Goal: Find specific page/section: Find specific page/section

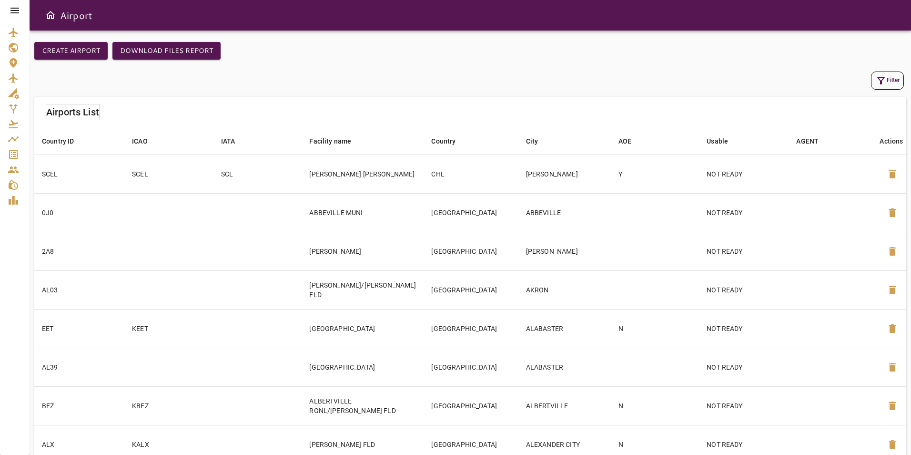
drag, startPoint x: 4, startPoint y: 10, endPoint x: 41, endPoint y: 18, distance: 38.0
click at [4, 10] on div at bounding box center [15, 10] width 30 height 21
click at [18, 10] on icon at bounding box center [14, 11] width 9 height 6
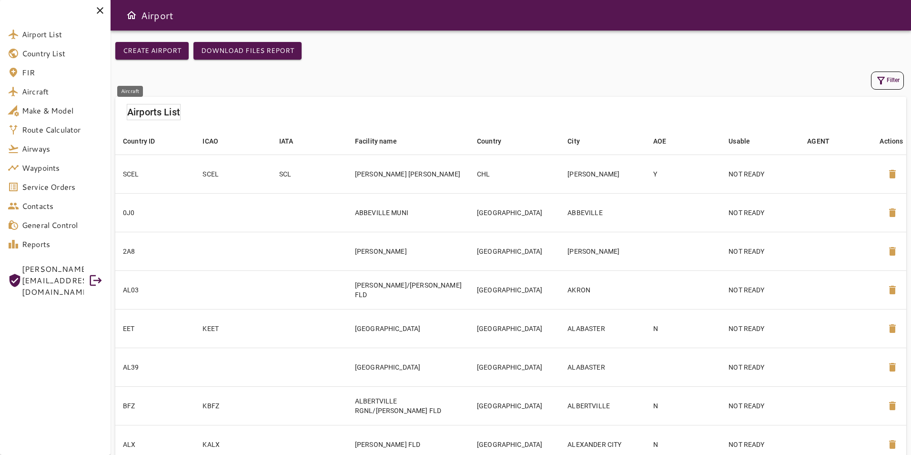
click at [68, 91] on span "Aircraft" at bounding box center [62, 91] width 81 height 11
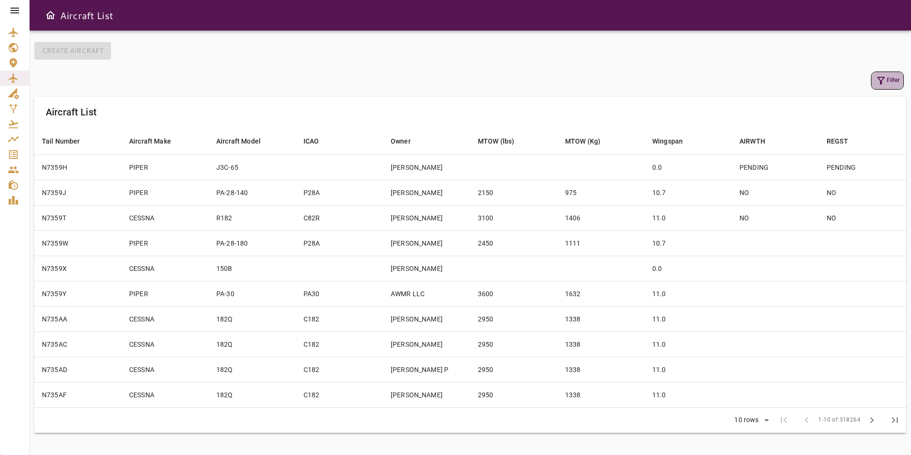
click at [875, 76] on icon "button" at bounding box center [880, 80] width 11 height 11
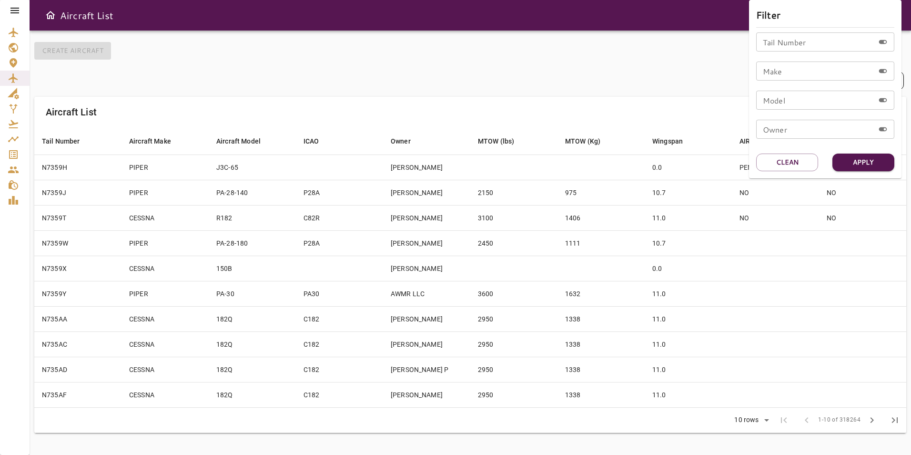
click at [790, 46] on input "Tail Number" at bounding box center [815, 41] width 118 height 19
type input "******"
click at [851, 162] on button "Apply" at bounding box center [863, 162] width 62 height 18
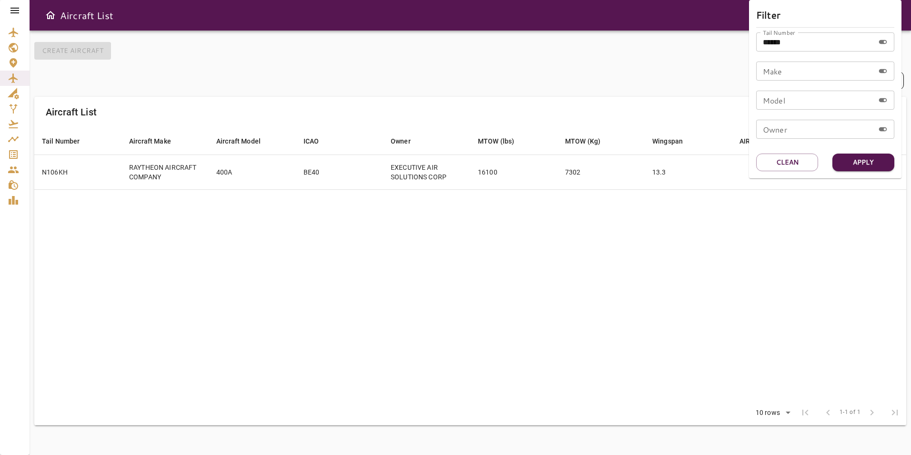
drag, startPoint x: 548, startPoint y: 227, endPoint x: 601, endPoint y: 223, distance: 53.5
click at [549, 225] on div at bounding box center [455, 227] width 911 height 455
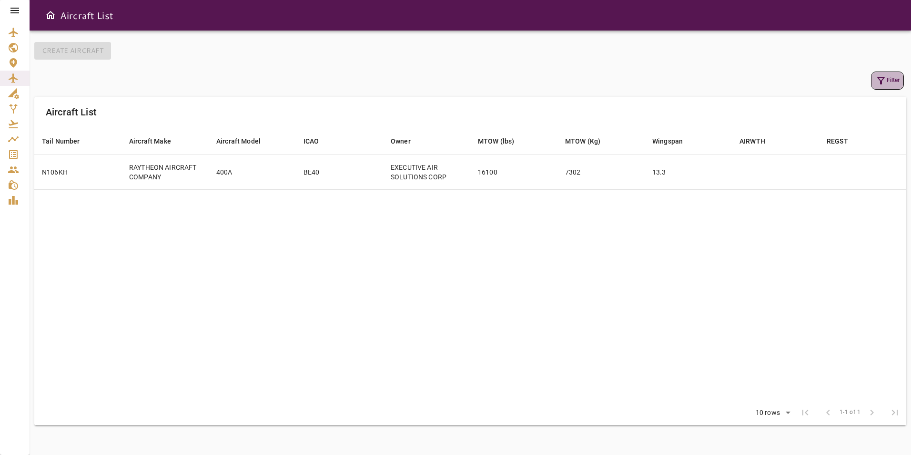
click at [880, 77] on icon "button" at bounding box center [881, 81] width 8 height 8
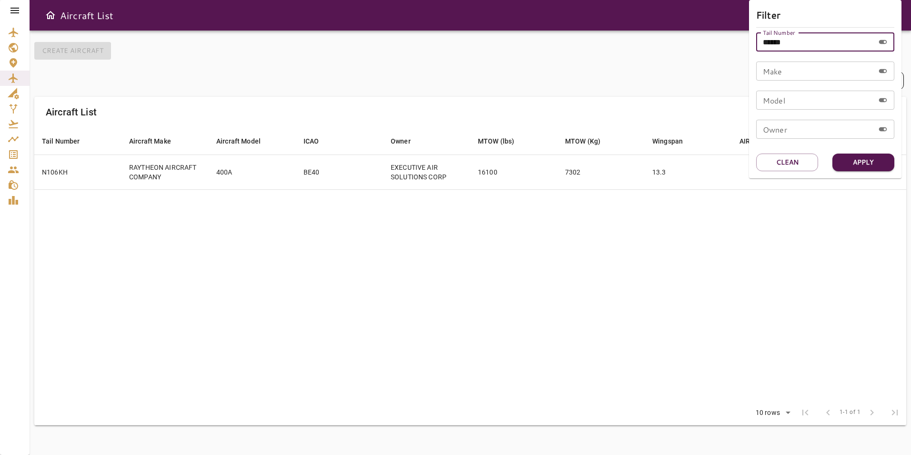
drag, startPoint x: 769, startPoint y: 41, endPoint x: 730, endPoint y: 43, distance: 39.1
click at [730, 43] on div "Filter Tail Number ****** Tail Number Make Make Model Model Owner Owner Apply C…" at bounding box center [455, 227] width 911 height 455
paste input "text"
type input "******"
click at [850, 163] on button "Apply" at bounding box center [863, 162] width 62 height 18
